Goal: Task Accomplishment & Management: Complete application form

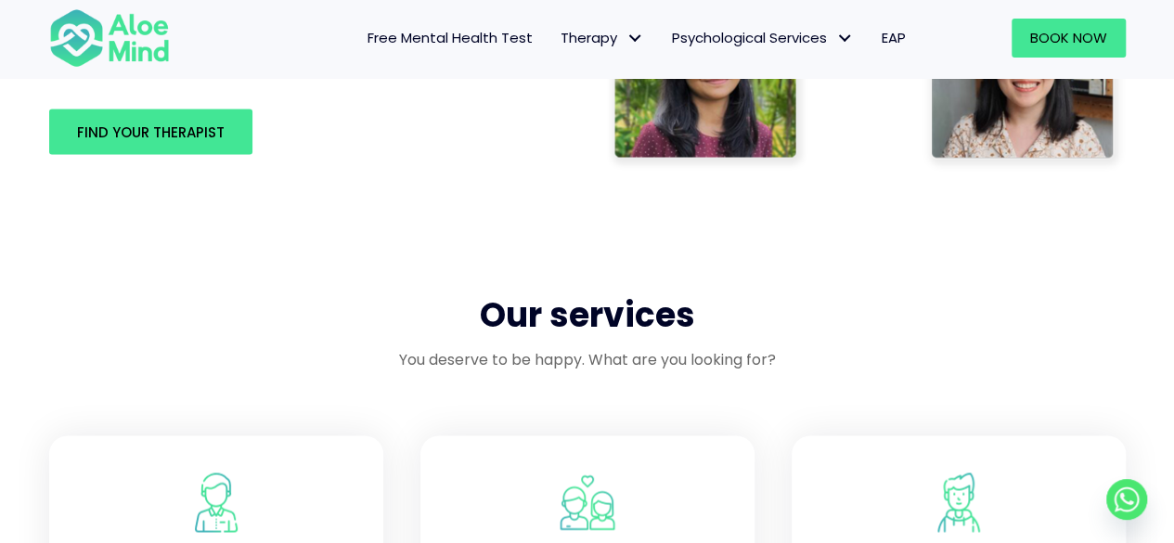
scroll to position [1207, 0]
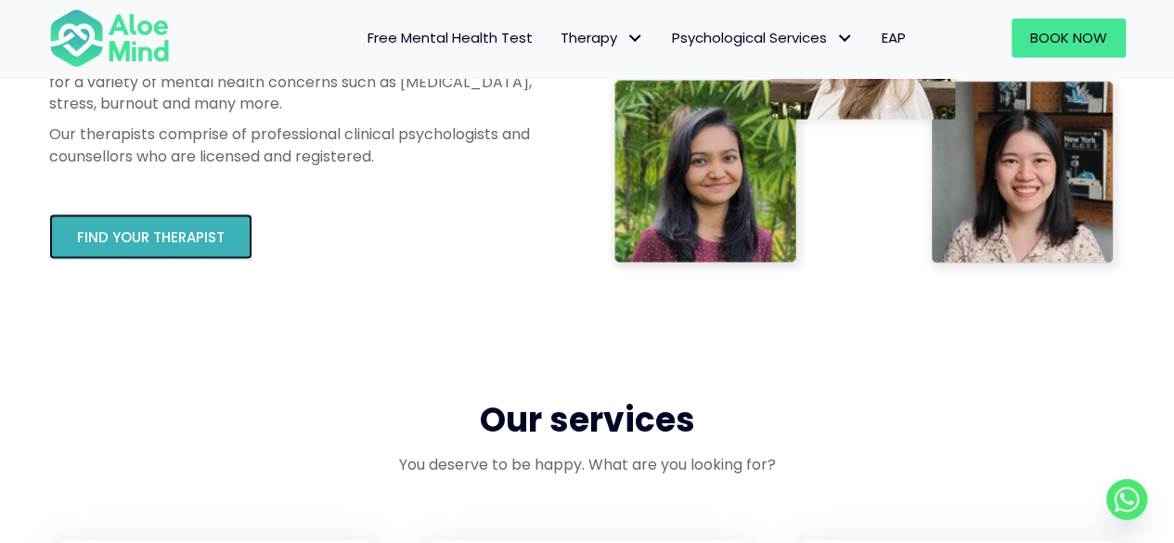
click at [188, 246] on span "Find your therapist" at bounding box center [151, 236] width 148 height 19
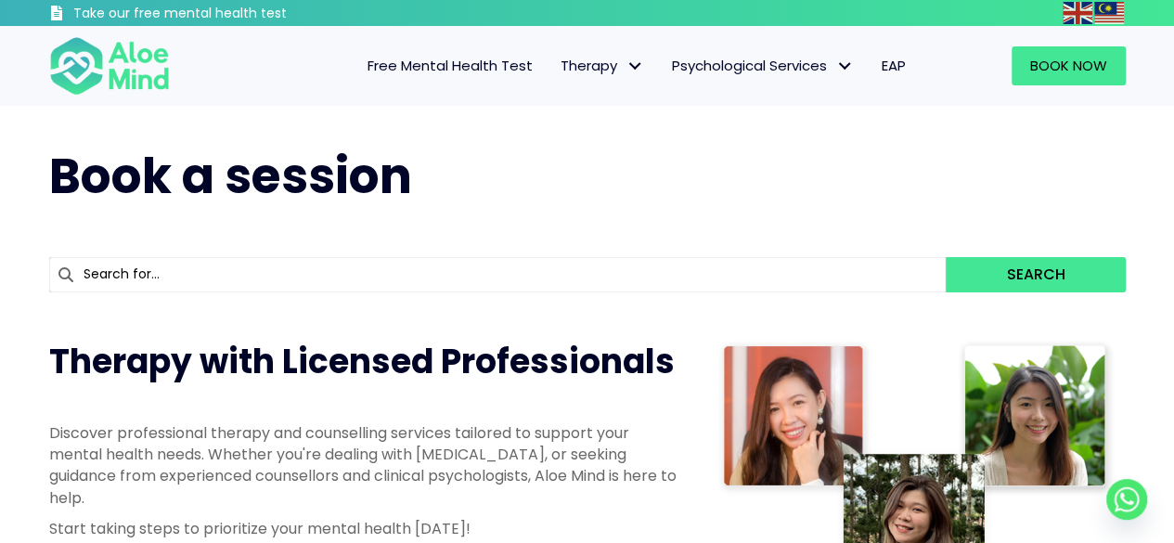
scroll to position [278, 0]
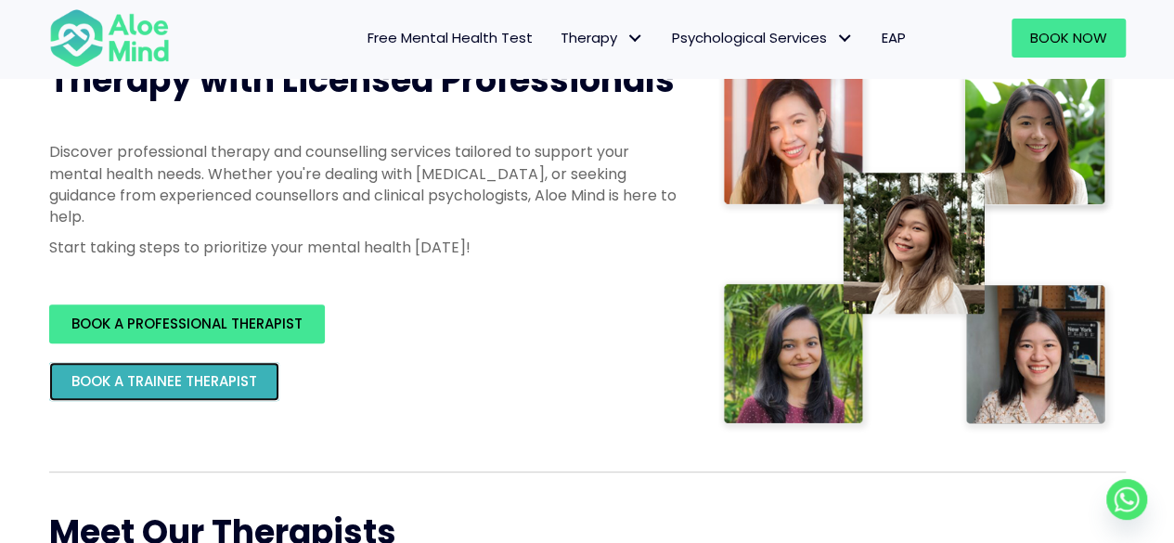
click at [256, 389] on span "BOOK A TRAINEE THERAPIST" at bounding box center [164, 380] width 186 height 19
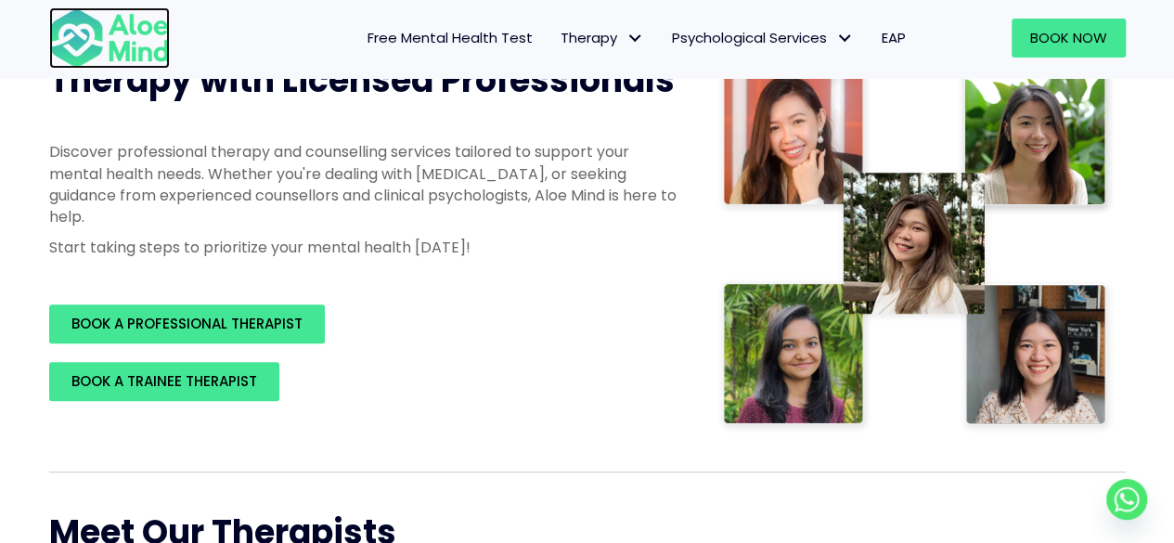
click at [122, 45] on img at bounding box center [109, 37] width 121 height 61
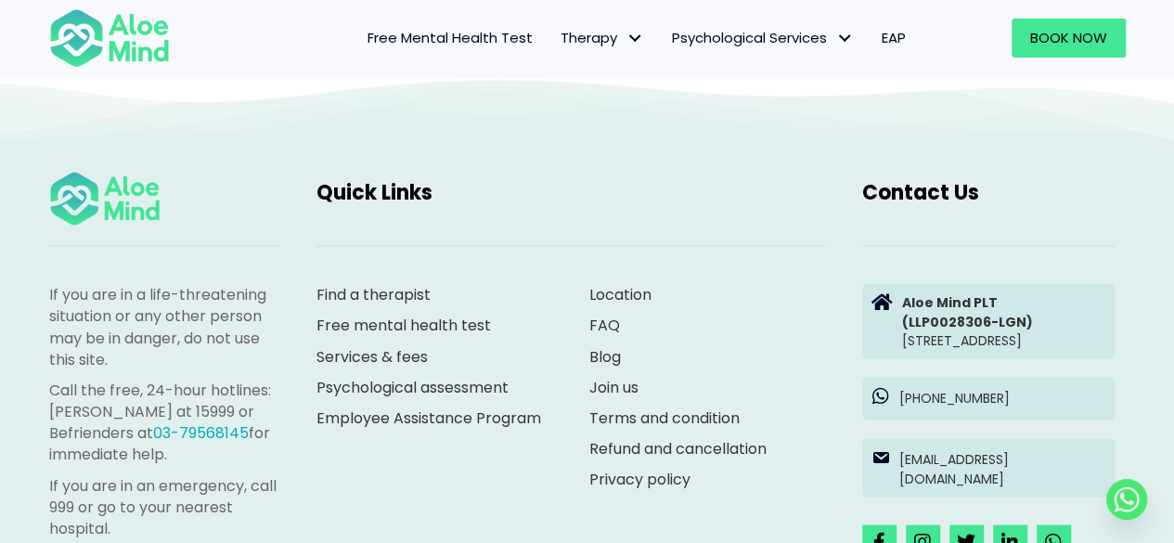
scroll to position [5105, 0]
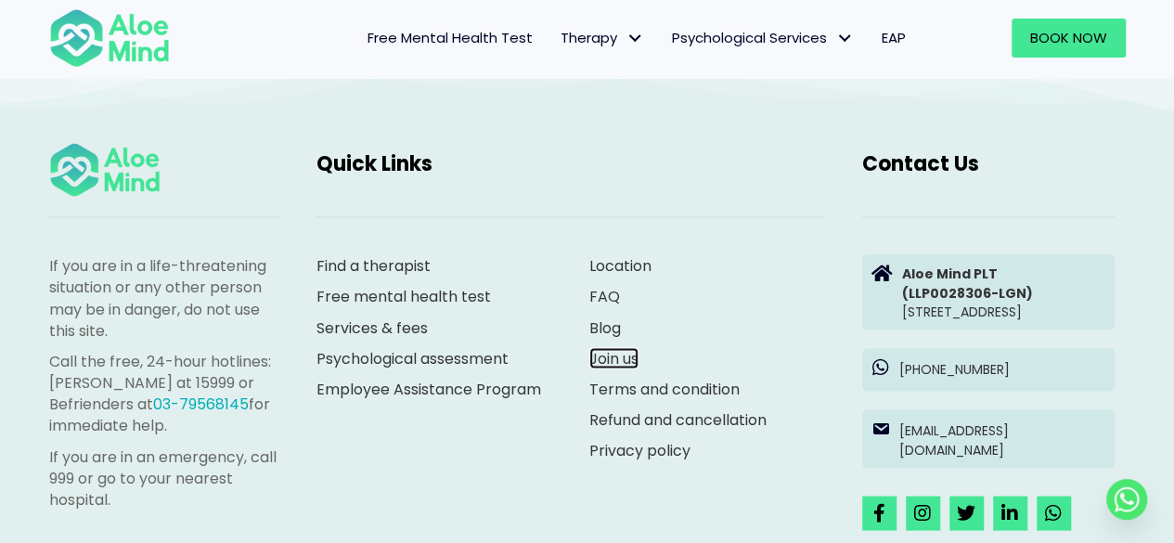
click at [615, 356] on link "Join us" at bounding box center [613, 357] width 49 height 21
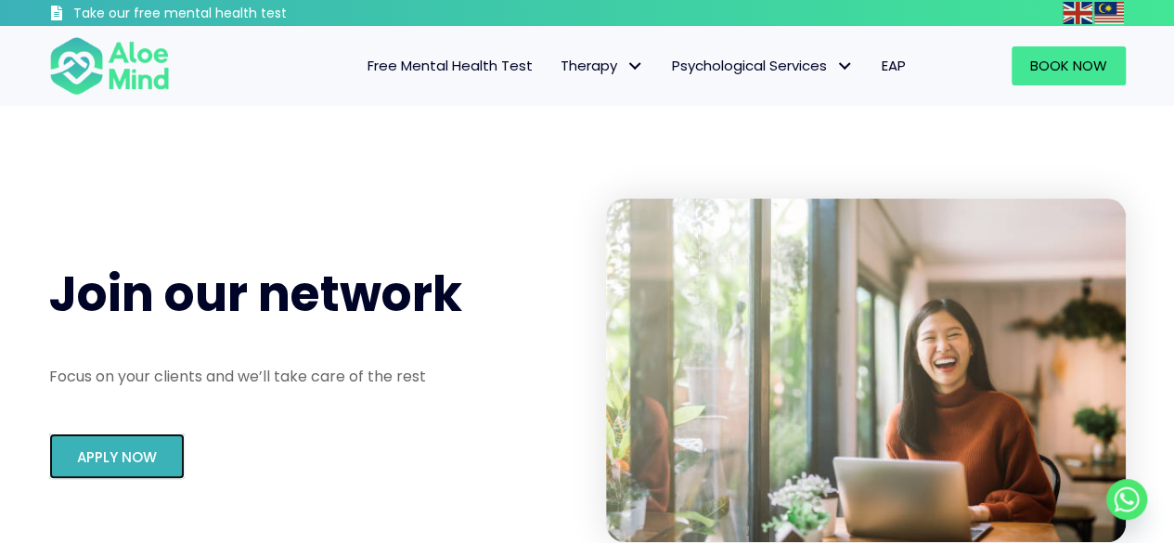
click at [63, 469] on link "Apply Now" at bounding box center [117, 455] width 136 height 45
